Goal: Information Seeking & Learning: Learn about a topic

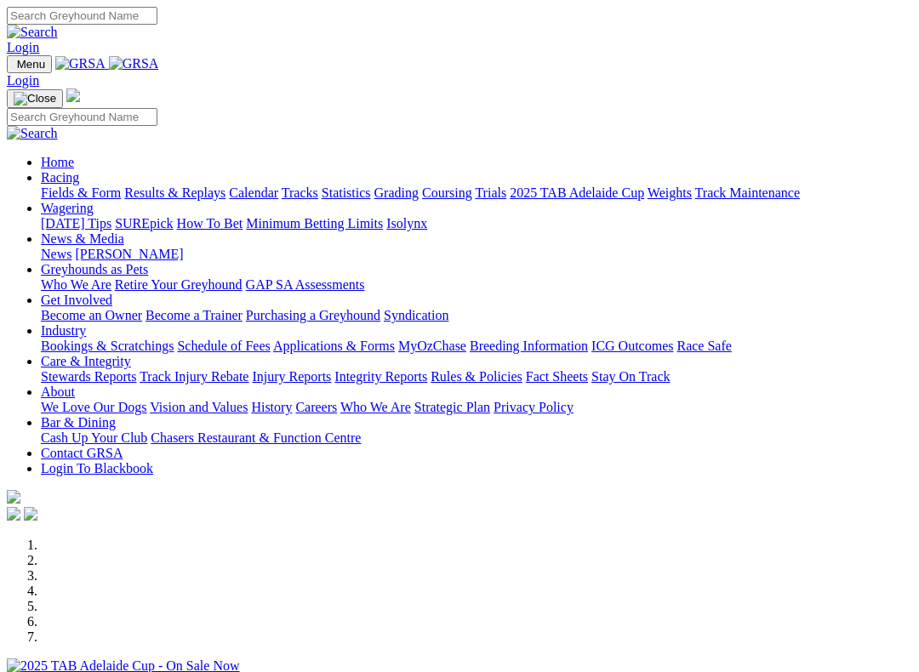
scroll to position [385, 0]
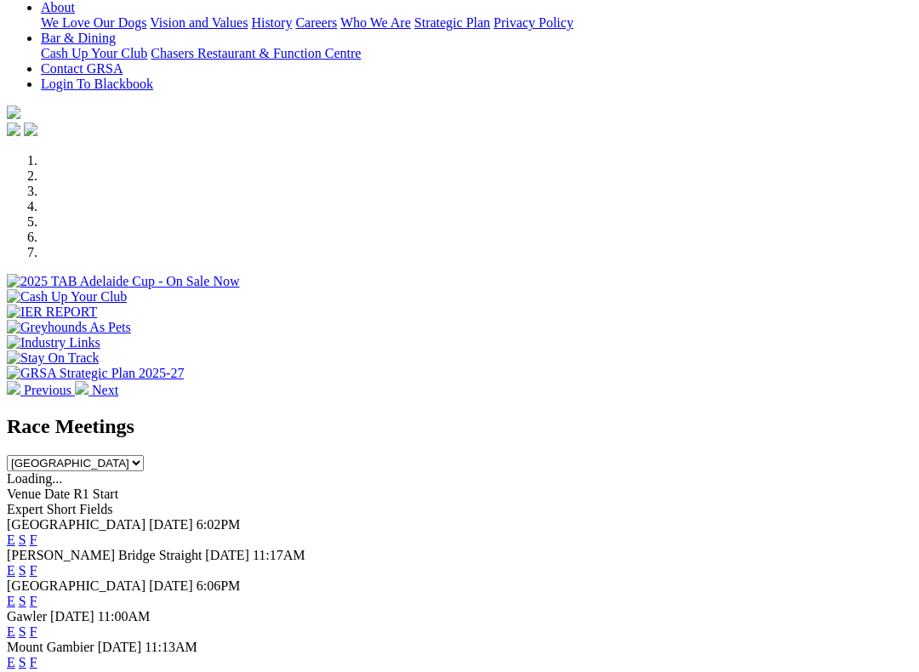
click at [37, 533] on link "F" at bounding box center [34, 540] width 8 height 14
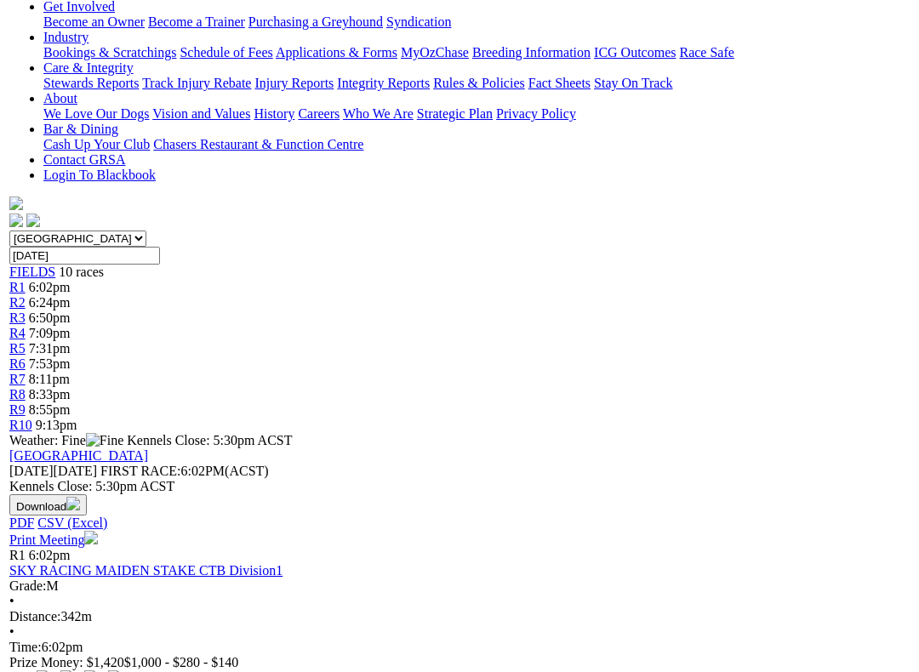
scroll to position [336, 0]
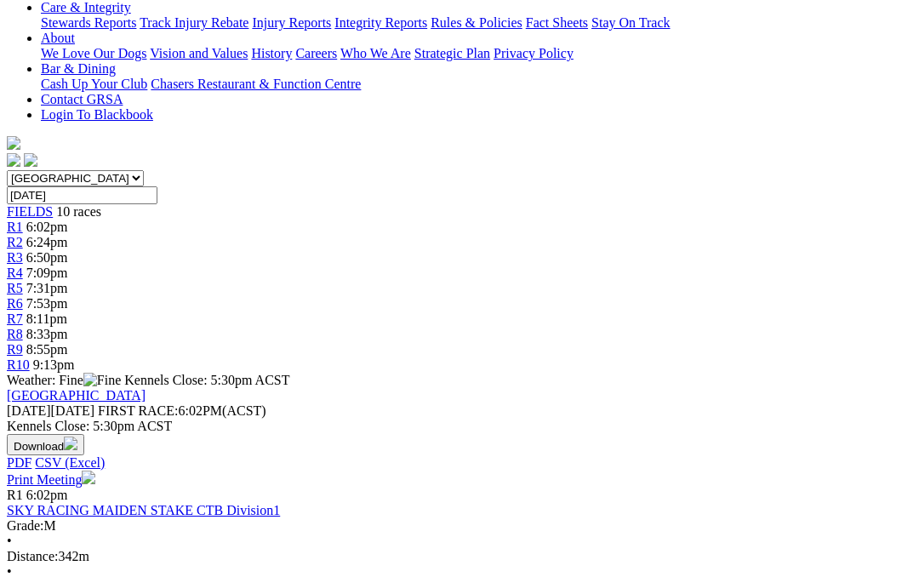
scroll to position [385, 0]
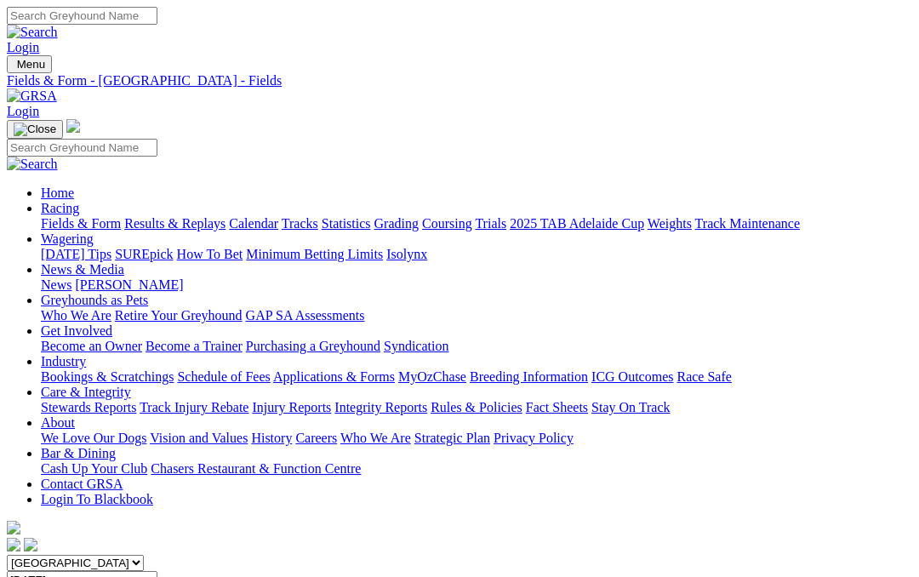
scroll to position [385, 0]
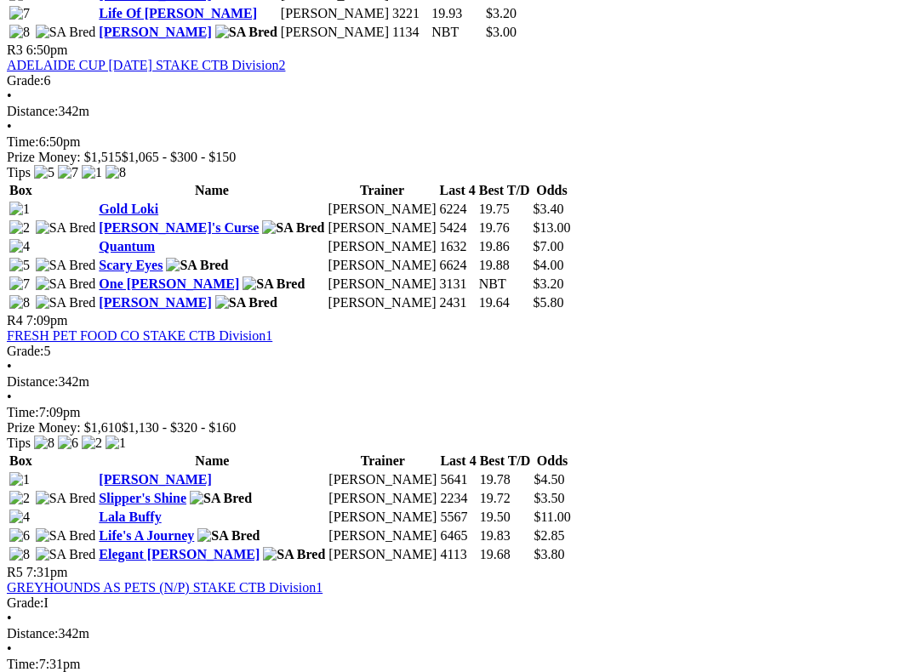
scroll to position [1394, 0]
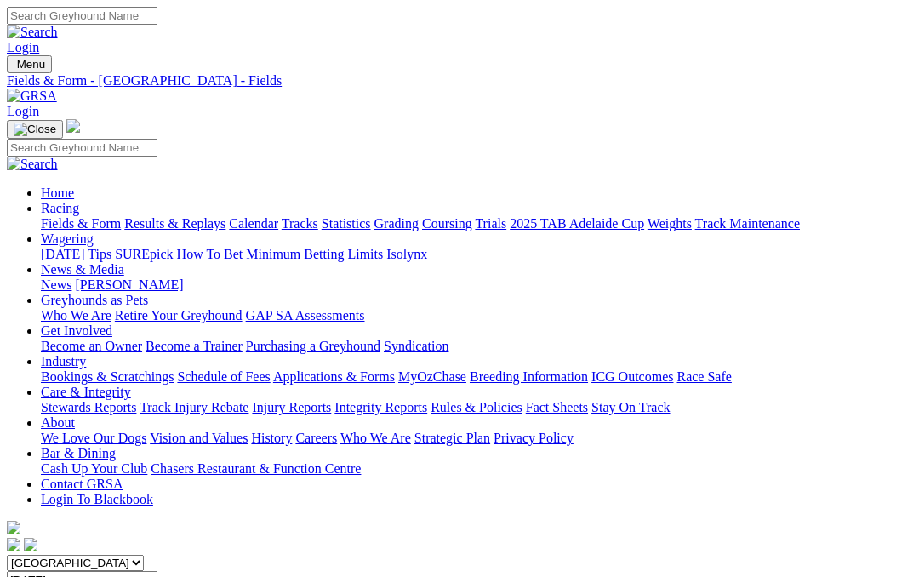
click at [124, 262] on link "News & Media" at bounding box center [82, 269] width 83 height 14
click at [71, 277] on link "News" at bounding box center [56, 284] width 31 height 14
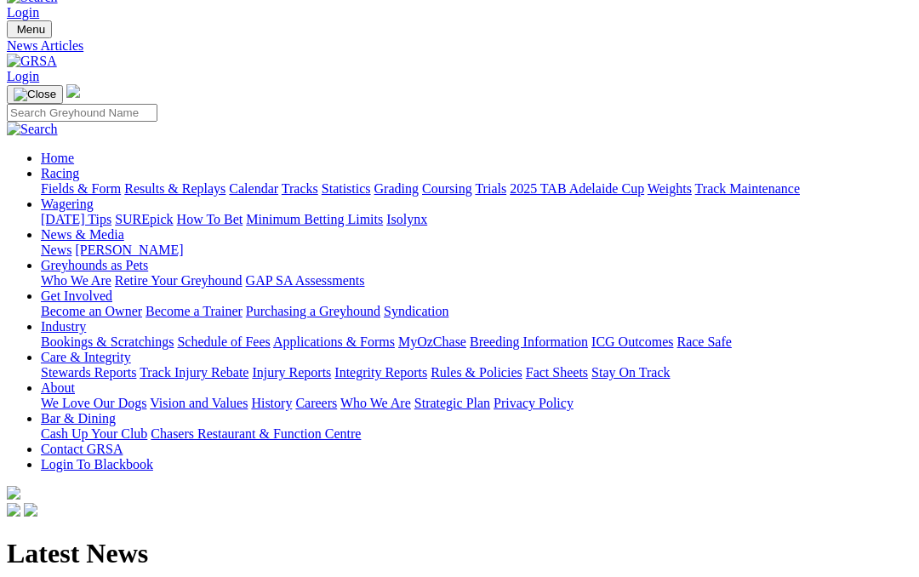
scroll to position [34, 0]
